Goal: Task Accomplishment & Management: Use online tool/utility

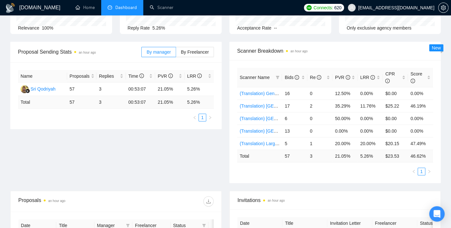
scroll to position [143, 0]
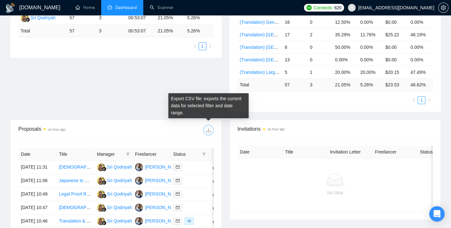
click at [209, 131] on icon "download" at bounding box center [208, 130] width 4 height 4
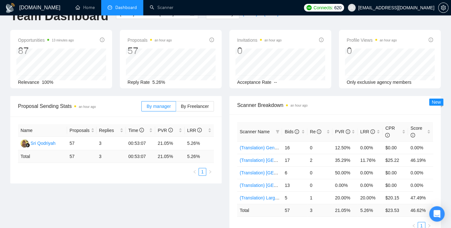
scroll to position [0, 0]
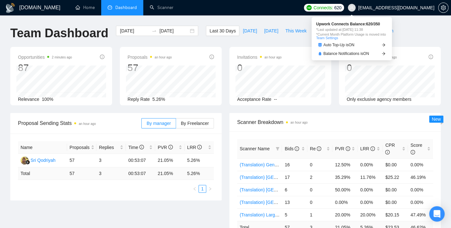
click at [333, 7] on span "Connects:" at bounding box center [322, 7] width 19 height 7
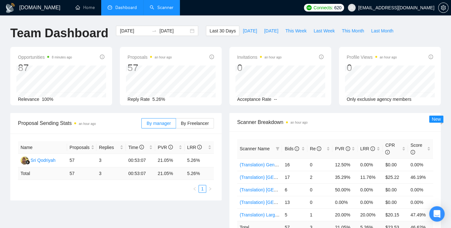
click at [158, 5] on link "Scanner" at bounding box center [162, 7] width 24 height 5
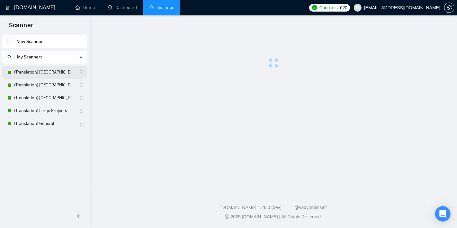
click at [43, 74] on link "(Translation) [GEOGRAPHIC_DATA]" at bounding box center [44, 72] width 61 height 13
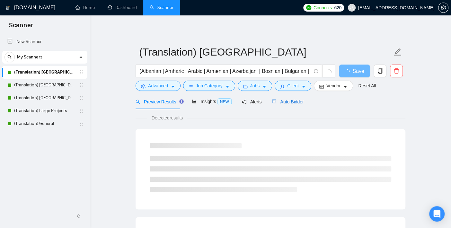
click at [287, 100] on span "Auto Bidder" at bounding box center [288, 101] width 32 height 5
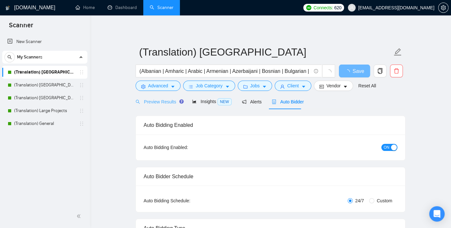
checkbox input "true"
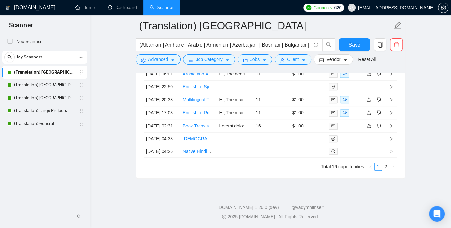
scroll to position [1748, 0]
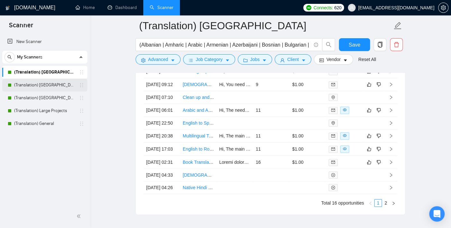
click at [52, 84] on link "(Translation) [GEOGRAPHIC_DATA]" at bounding box center [44, 85] width 61 height 13
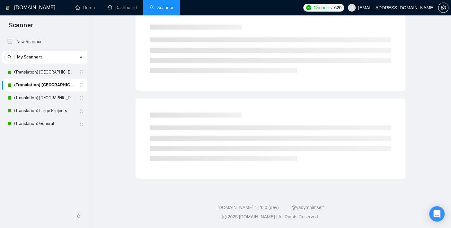
scroll to position [6, 0]
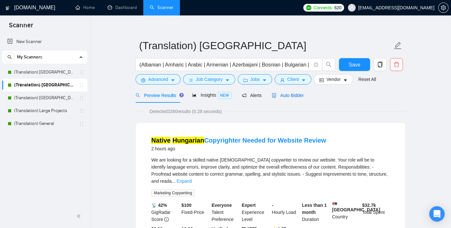
click at [291, 96] on span "Auto Bidder" at bounding box center [288, 95] width 32 height 5
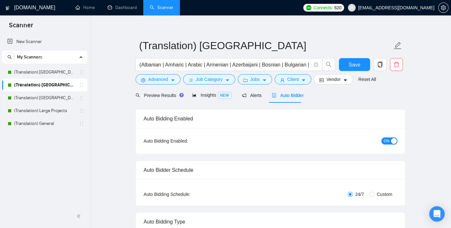
checkbox input "true"
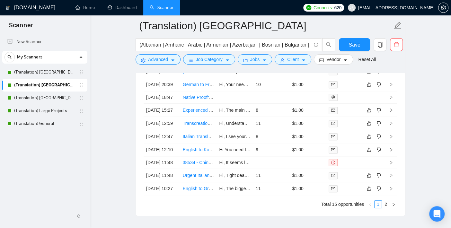
scroll to position [1712, 0]
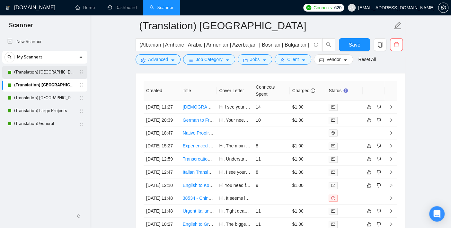
click at [31, 74] on link "(Translation) [GEOGRAPHIC_DATA]" at bounding box center [44, 72] width 61 height 13
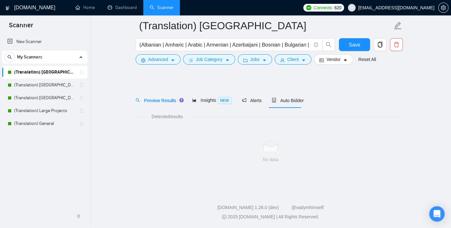
scroll to position [6, 0]
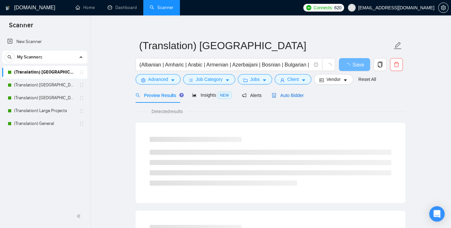
click at [293, 96] on span "Auto Bidder" at bounding box center [288, 95] width 32 height 5
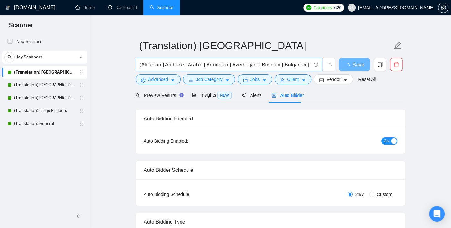
checkbox input "true"
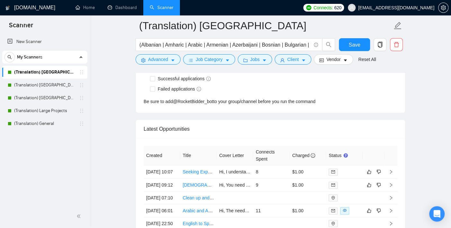
scroll to position [1719, 0]
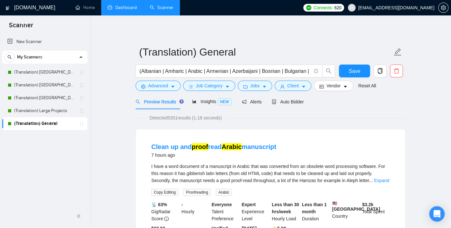
click at [134, 5] on link "Dashboard" at bounding box center [122, 7] width 29 height 5
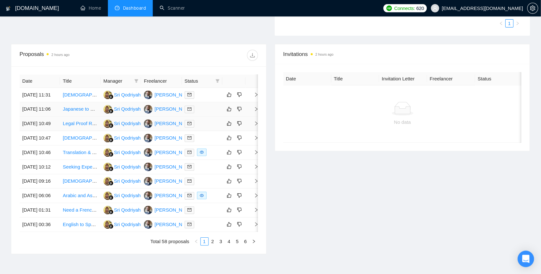
scroll to position [214, 0]
